Goal: Transaction & Acquisition: Book appointment/travel/reservation

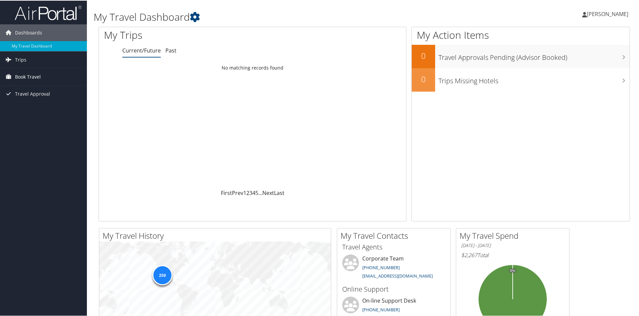
click at [28, 76] on span "Book Travel" at bounding box center [28, 76] width 26 height 17
click at [38, 108] on link "Book/Manage Online Trips" at bounding box center [43, 110] width 87 height 10
